Goal: Navigation & Orientation: Understand site structure

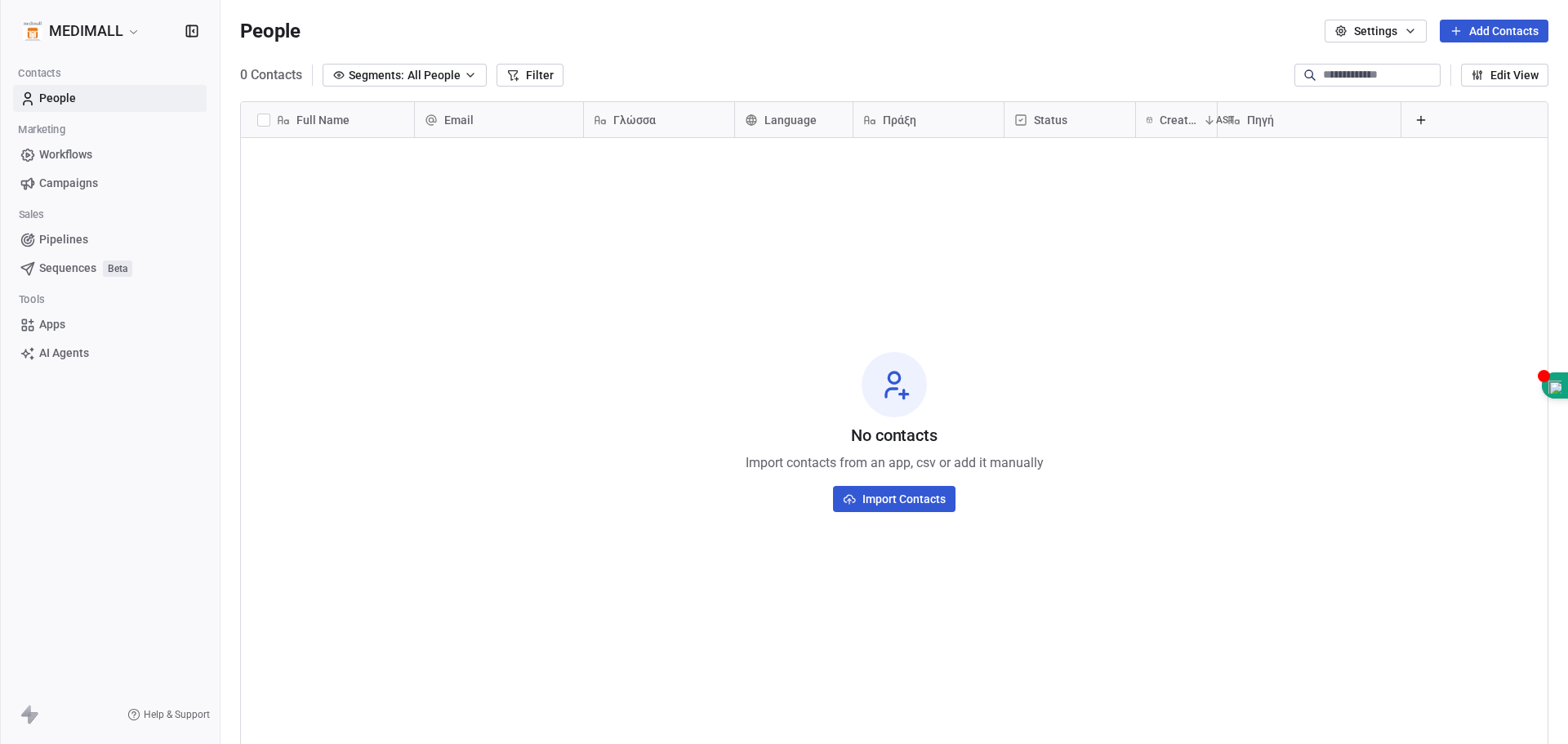
scroll to position [642, 1335]
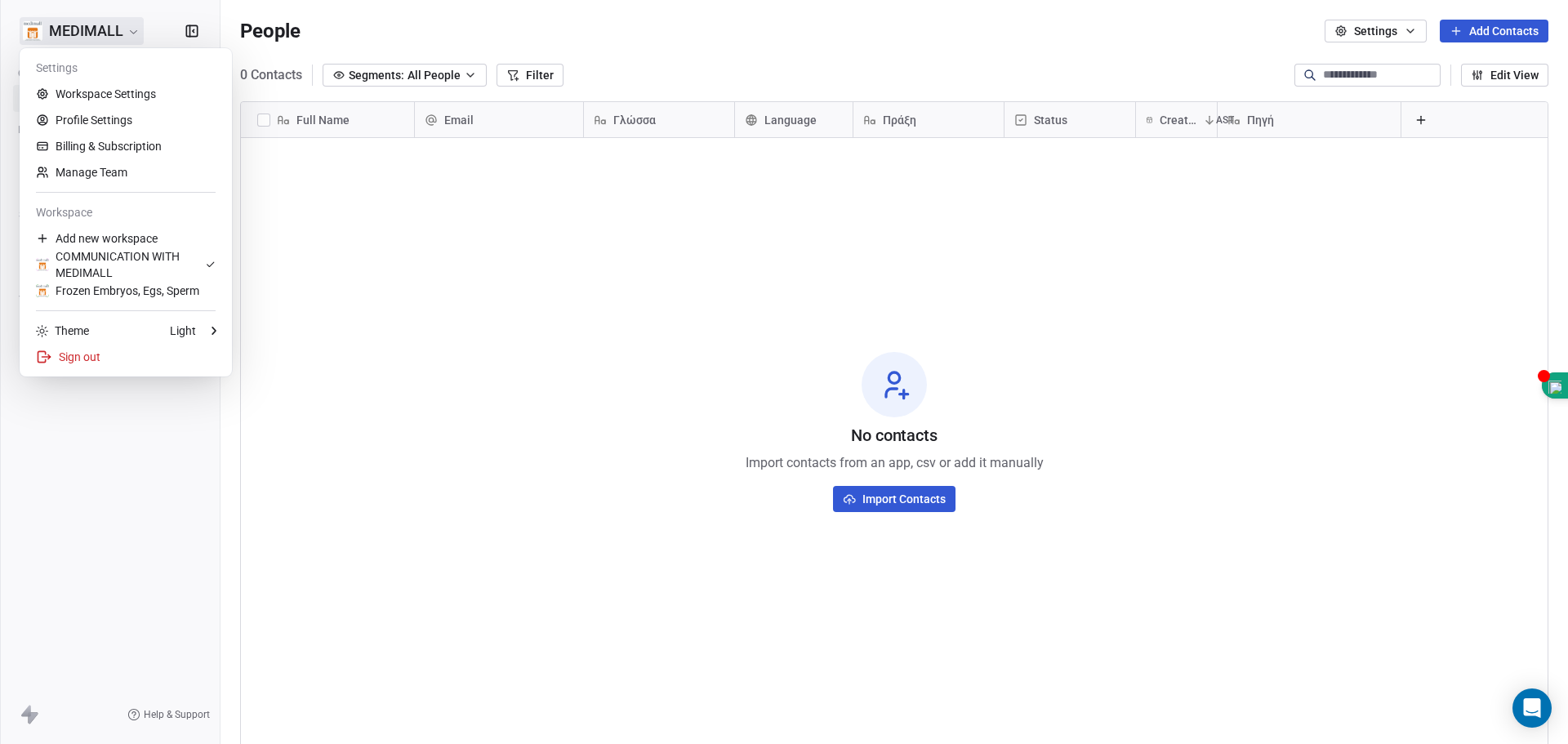
click at [107, 27] on html "MEDIMALL Contacts People Marketing Workflows Campaigns Sales Pipelines Sequence…" at bounding box center [784, 372] width 1568 height 744
click at [151, 252] on div "COMMUNICATION WITH MEDIMALL" at bounding box center [120, 265] width 169 height 33
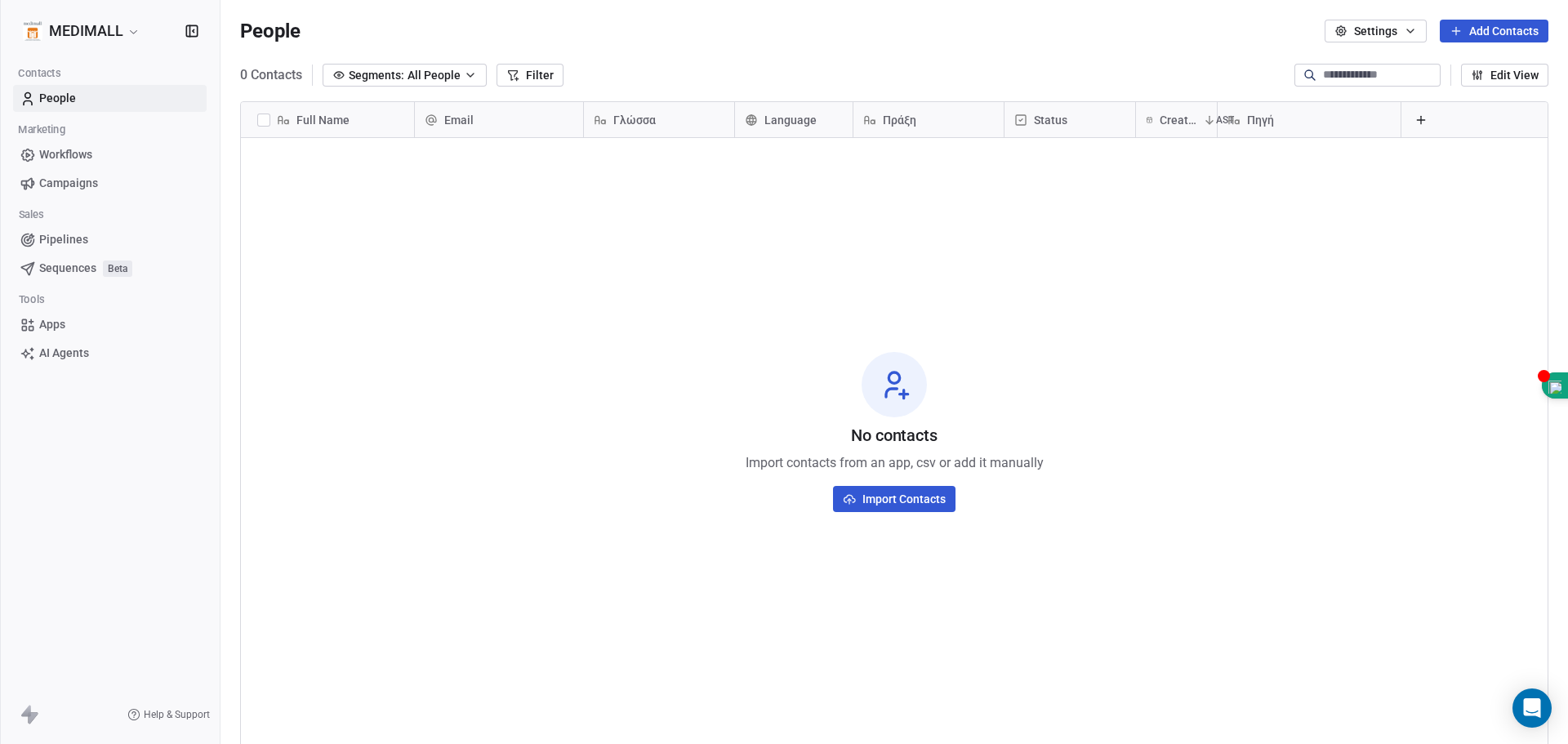
click at [804, 114] on span "Language" at bounding box center [790, 120] width 53 height 16
click at [803, 118] on html "MEDIMALL Contacts People Marketing Workflows Campaigns Sales Pipelines Sequence…" at bounding box center [784, 372] width 1568 height 744
click at [803, 118] on span "Language" at bounding box center [790, 120] width 53 height 16
click at [803, 118] on html "MEDIMALL Contacts People Marketing Workflows Campaigns Sales Pipelines Sequence…" at bounding box center [784, 372] width 1568 height 744
click at [801, 123] on span "Language" at bounding box center [790, 120] width 53 height 16
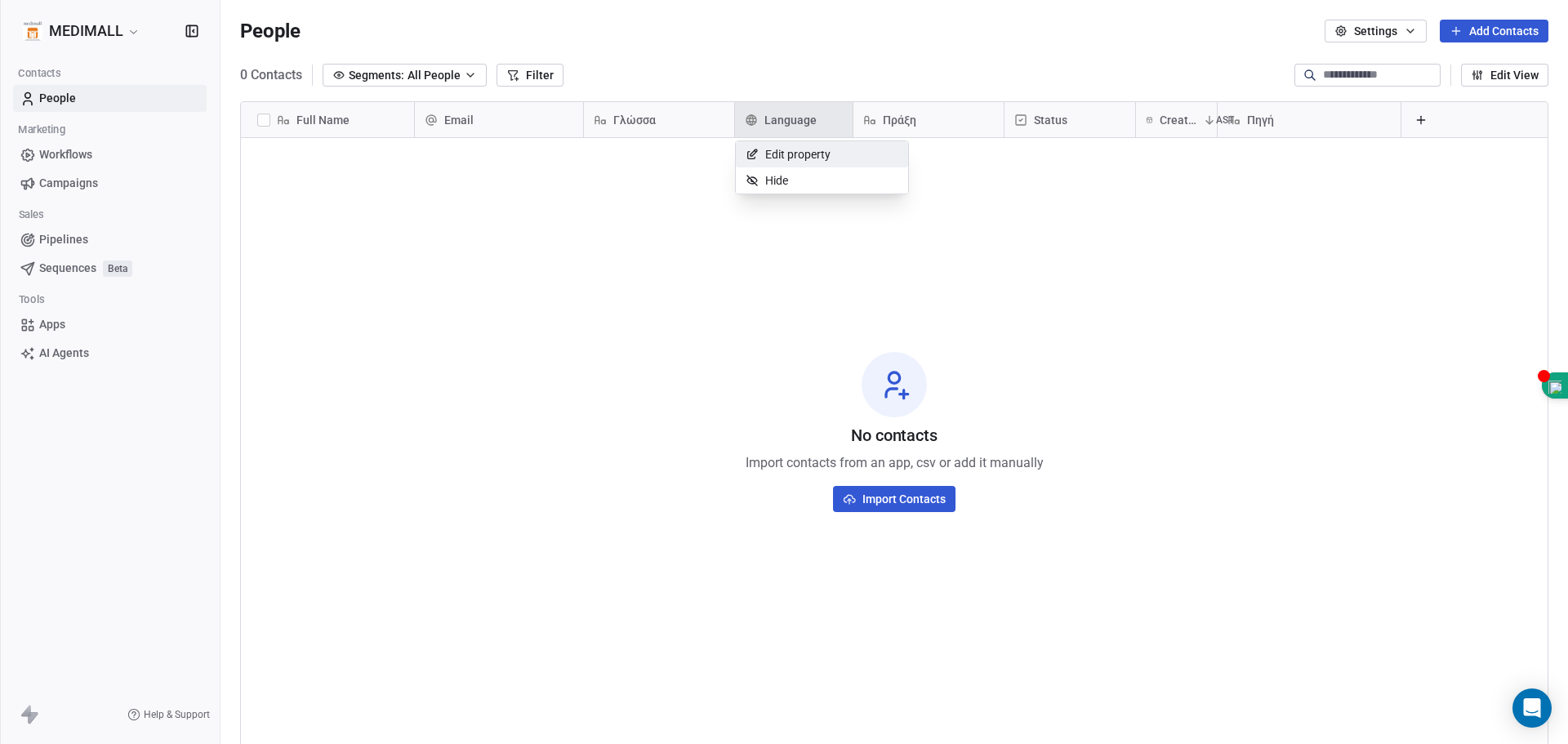
click at [798, 123] on html "MEDIMALL Contacts People Marketing Workflows Campaigns Sales Pipelines Sequence…" at bounding box center [784, 372] width 1568 height 744
click at [798, 123] on span "Language" at bounding box center [790, 120] width 53 height 16
drag, startPoint x: 797, startPoint y: 151, endPoint x: 791, endPoint y: 118, distance: 33.5
click at [792, 119] on html "MEDIMALL Contacts People Marketing Workflows Campaigns Sales Pipelines Sequence…" at bounding box center [784, 372] width 1568 height 744
click at [1070, 122] on html "MEDIMALL Contacts People Marketing Workflows Campaigns Sales Pipelines Sequence…" at bounding box center [784, 372] width 1568 height 744
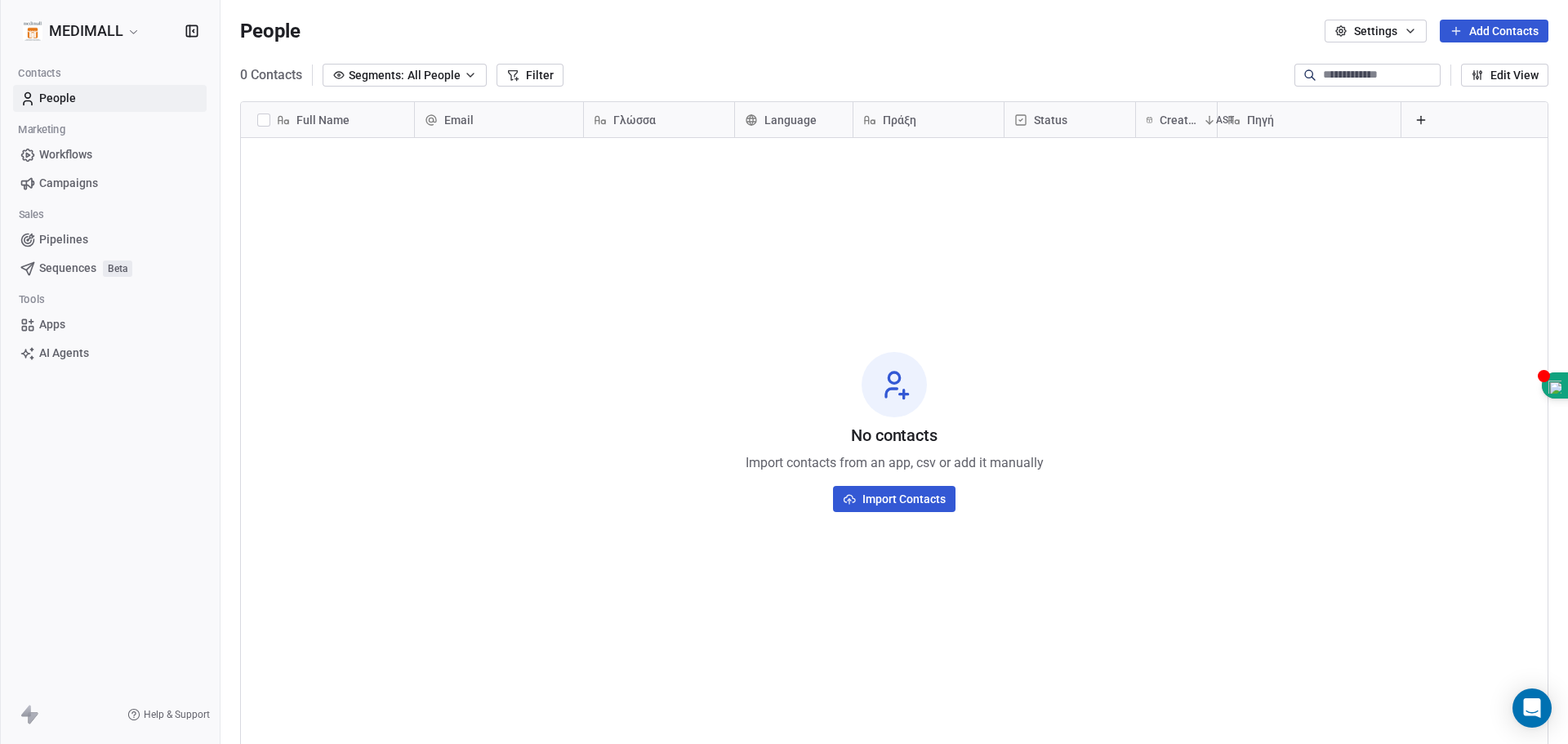
click at [931, 123] on div "Πράξη" at bounding box center [927, 120] width 128 height 16
click at [1076, 126] on html "MEDIMALL Contacts People Marketing Workflows Campaigns Sales Pipelines Sequence…" at bounding box center [784, 372] width 1568 height 744
click at [1076, 126] on div "Status" at bounding box center [1068, 120] width 108 height 16
click at [1174, 125] on html "MEDIMALL Contacts People Marketing Workflows Campaigns Sales Pipelines Sequence…" at bounding box center [784, 372] width 1568 height 744
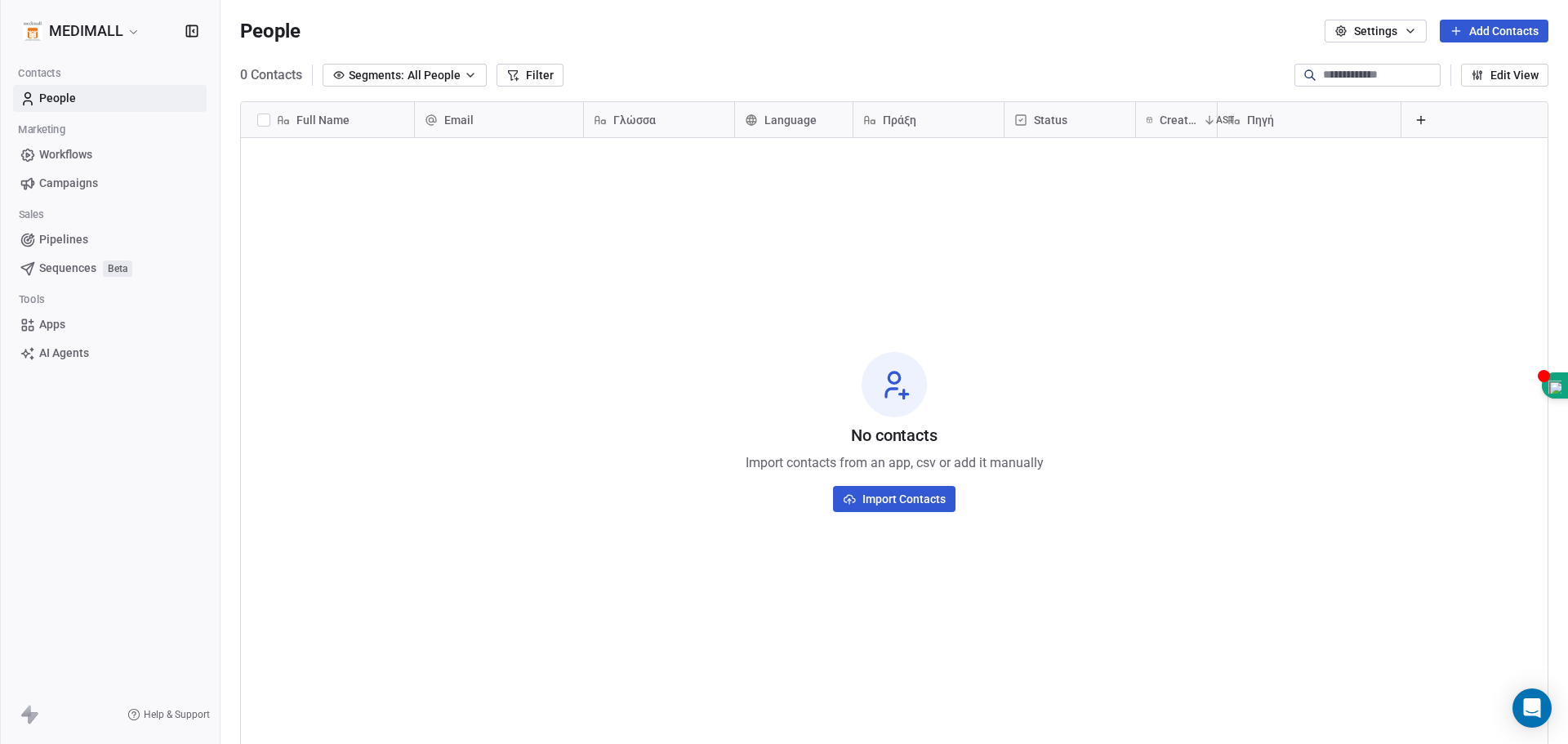
click at [623, 109] on div "Γλώσσα" at bounding box center [659, 119] width 151 height 35
click at [783, 117] on html "MEDIMALL Contacts People Marketing Workflows Campaigns Sales Pipelines Sequence…" at bounding box center [784, 372] width 1568 height 744
click at [903, 120] on span "Πράξη" at bounding box center [900, 120] width 34 height 16
